Goal: Task Accomplishment & Management: Use online tool/utility

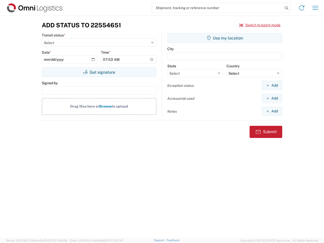
click at [217, 8] on input "search" at bounding box center [217, 8] width 131 height 10
click at [287, 8] on icon at bounding box center [286, 8] width 7 height 7
click at [302, 8] on icon at bounding box center [302, 8] width 8 height 8
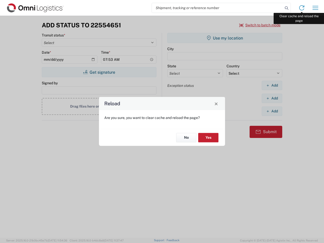
click at [315, 8] on div "Reload Are you sure, you want to clear cache and reload the page? No Yes" at bounding box center [162, 121] width 324 height 243
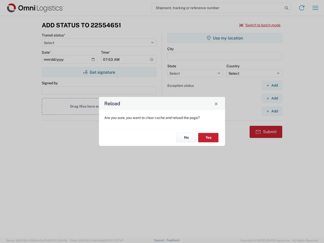
click at [260, 25] on div "Reload Are you sure, you want to clear cache and reload the page? No Yes" at bounding box center [162, 121] width 324 height 243
click at [99, 72] on div "Reload Are you sure, you want to clear cache and reload the page? No Yes" at bounding box center [162, 121] width 324 height 243
click at [225, 38] on div "Reload Are you sure, you want to clear cache and reload the page? No Yes" at bounding box center [162, 121] width 324 height 243
click at [272, 85] on div "Reload Are you sure, you want to clear cache and reload the page? No Yes" at bounding box center [162, 121] width 324 height 243
click at [272, 98] on div "Reload Are you sure, you want to clear cache and reload the page? No Yes" at bounding box center [162, 121] width 324 height 243
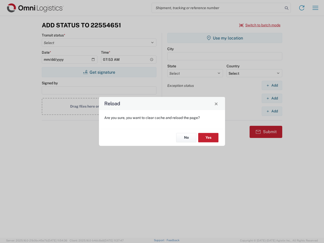
click at [272, 111] on div "Reload Are you sure, you want to clear cache and reload the page? No Yes" at bounding box center [162, 121] width 324 height 243
